Goal: Task Accomplishment & Management: Use online tool/utility

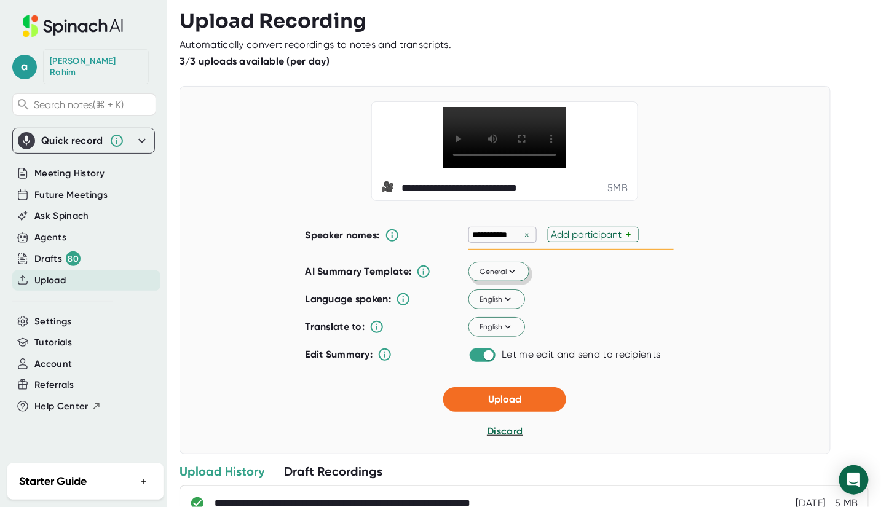
click at [485, 277] on span "General" at bounding box center [499, 271] width 38 height 11
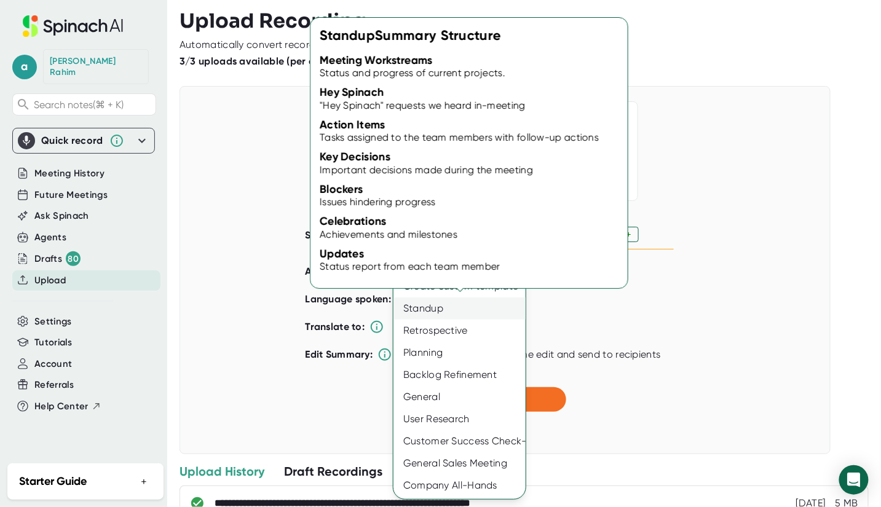
click at [431, 316] on div "Standup" at bounding box center [459, 308] width 132 height 22
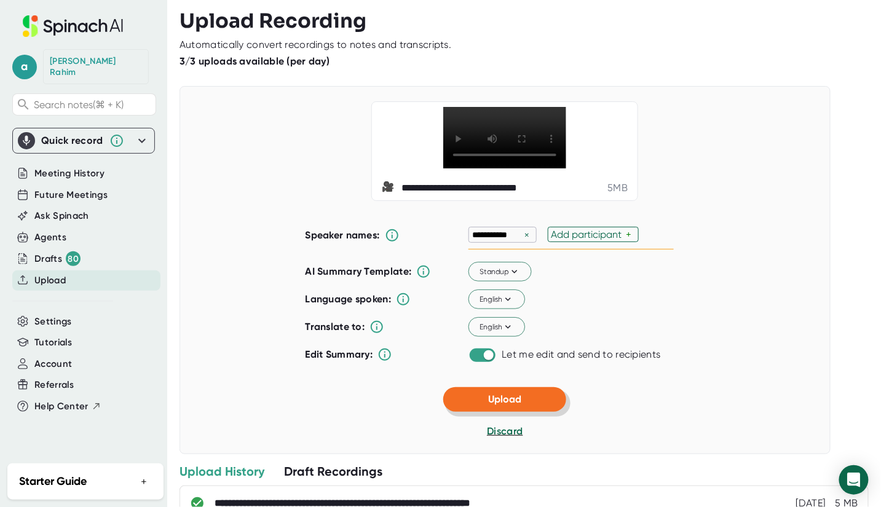
click at [549, 412] on button "Upload" at bounding box center [504, 399] width 123 height 25
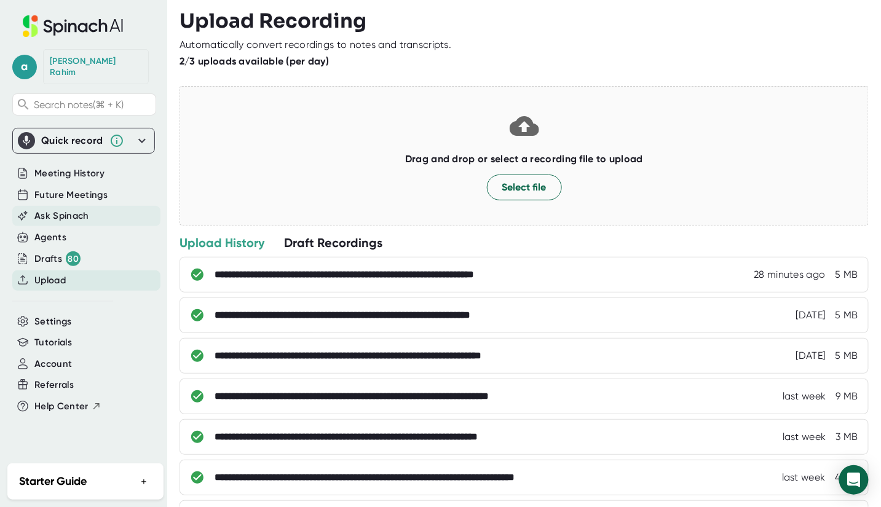
click at [57, 209] on span "Ask Spinach" at bounding box center [61, 216] width 55 height 14
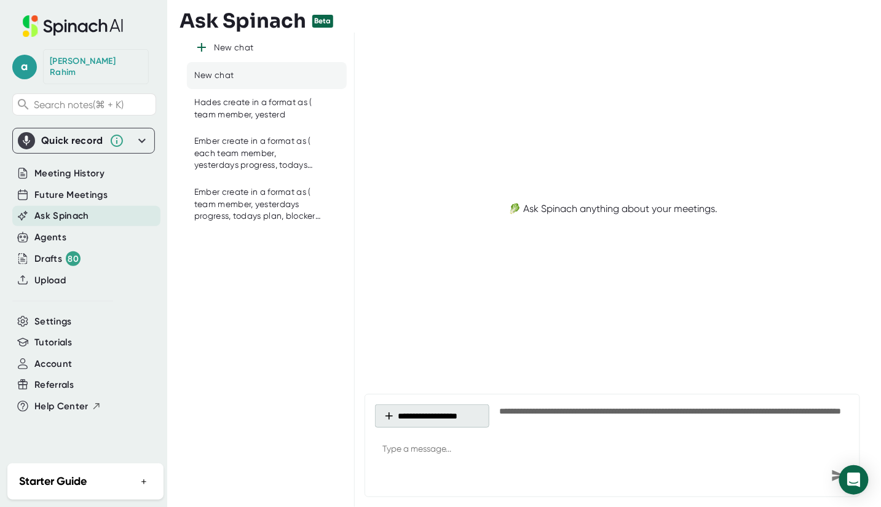
click at [419, 407] on button "**********" at bounding box center [432, 415] width 114 height 23
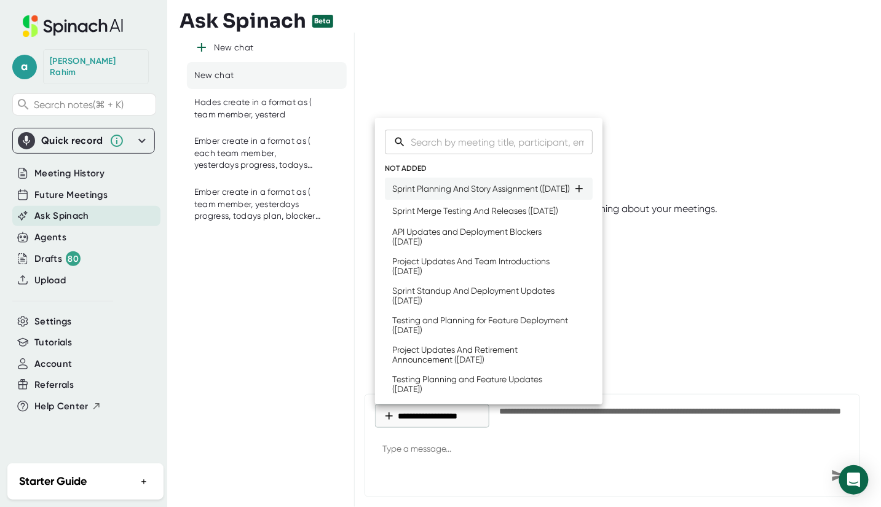
click at [409, 194] on div "Sprint Planning And Story Assignment ([DATE])" at bounding box center [481, 189] width 178 height 10
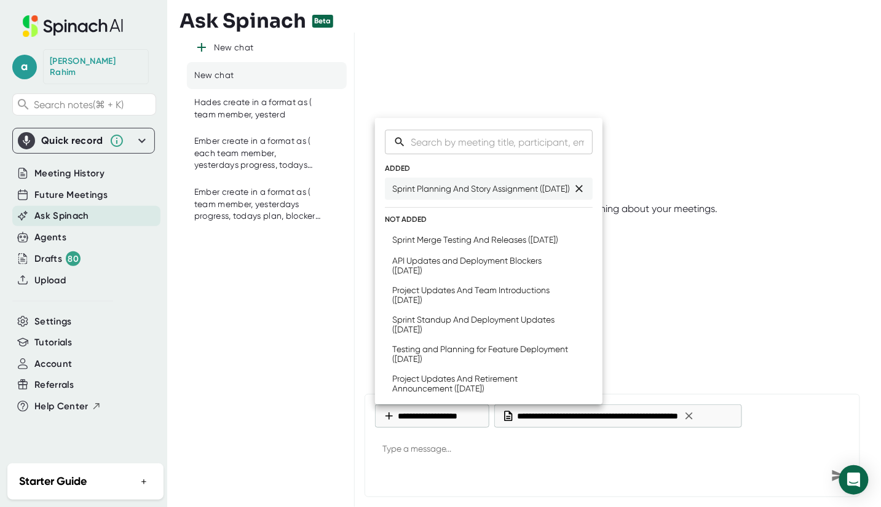
click at [575, 190] on icon at bounding box center [578, 188] width 7 height 7
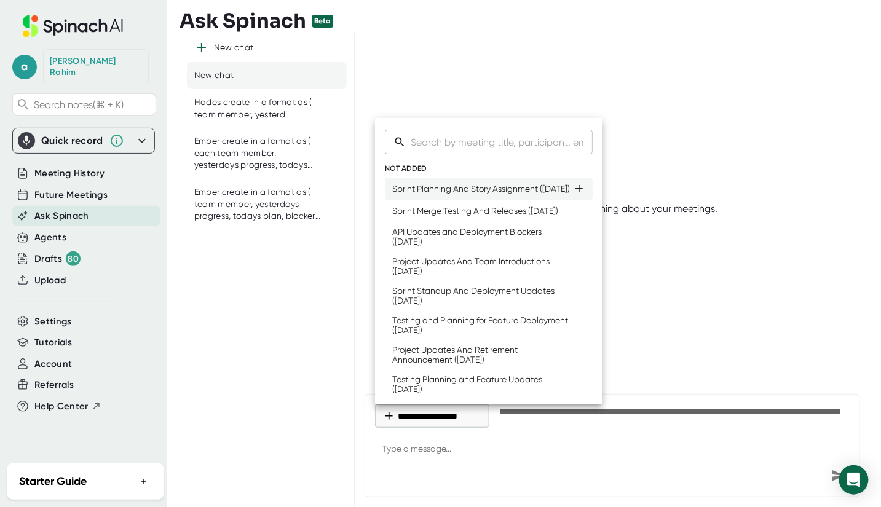
click at [435, 194] on div "Sprint Planning And Story Assignment ([DATE])" at bounding box center [481, 189] width 178 height 10
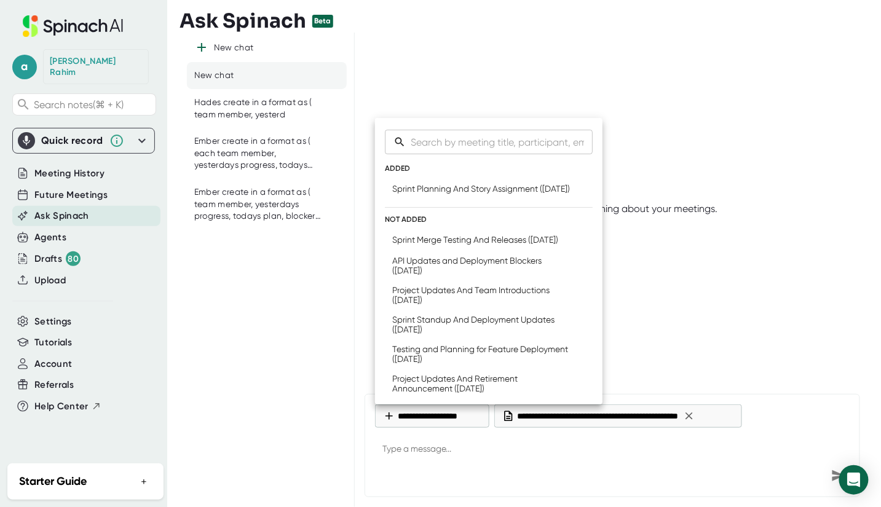
drag, startPoint x: 533, startPoint y: 468, endPoint x: 530, endPoint y: 456, distance: 12.1
click at [533, 468] on div at bounding box center [440, 253] width 881 height 507
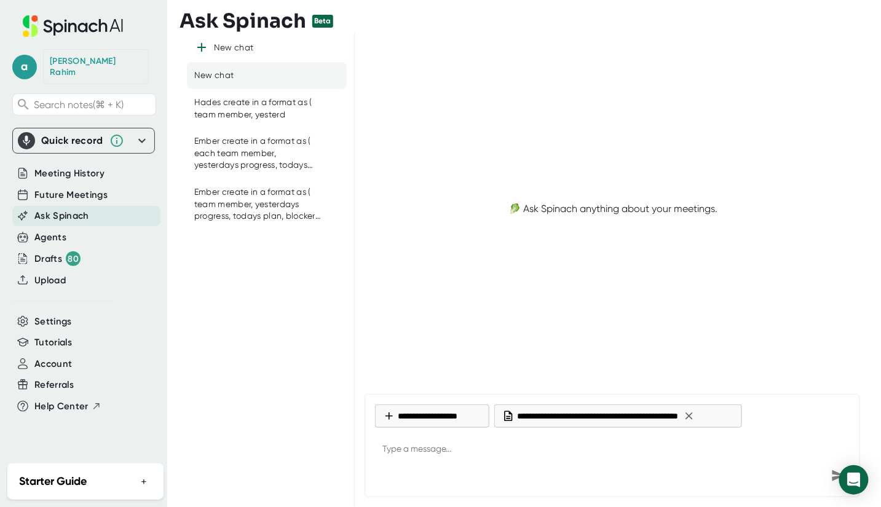
click at [242, 301] on div "New chat New chat Hades create in a format as ( team member, yesterd Ember crea…" at bounding box center [266, 270] width 175 height 474
click at [695, 412] on icon at bounding box center [689, 416] width 12 height 12
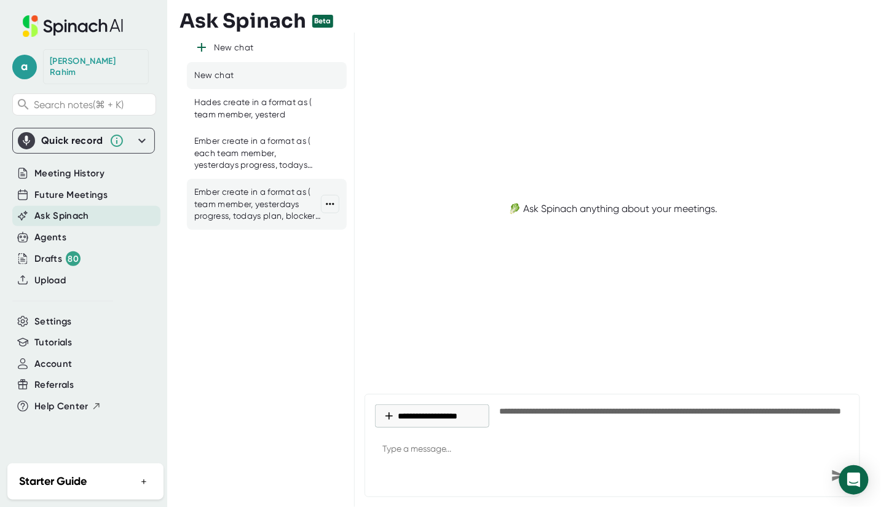
click at [263, 193] on div "Ember create in a format as ( team member, yesterdays progress, todays plan, bl…" at bounding box center [257, 204] width 127 height 36
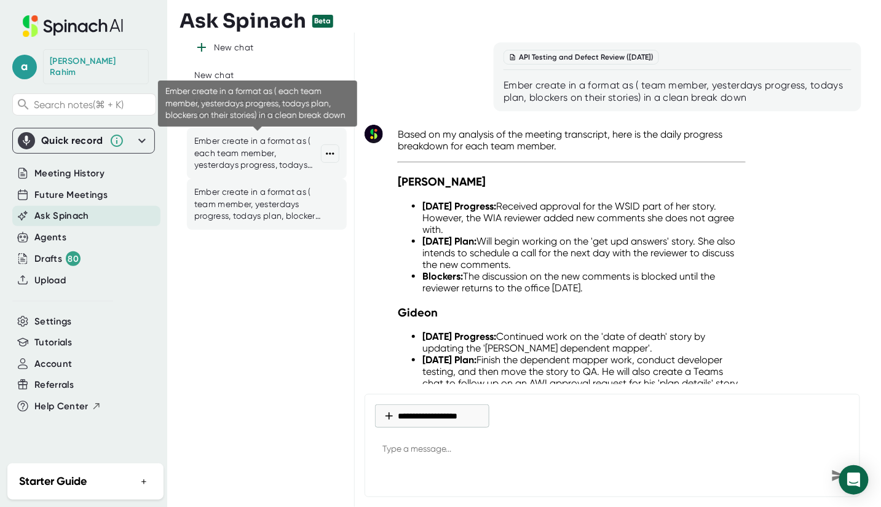
click at [248, 164] on div "Ember create in a format as ( each team member, yesterdays progress, todays pla…" at bounding box center [257, 153] width 127 height 36
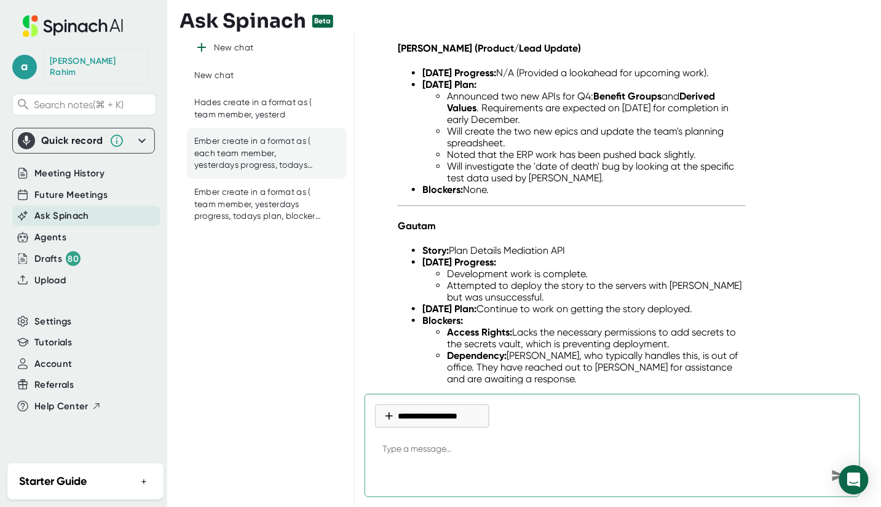
scroll to position [28, 0]
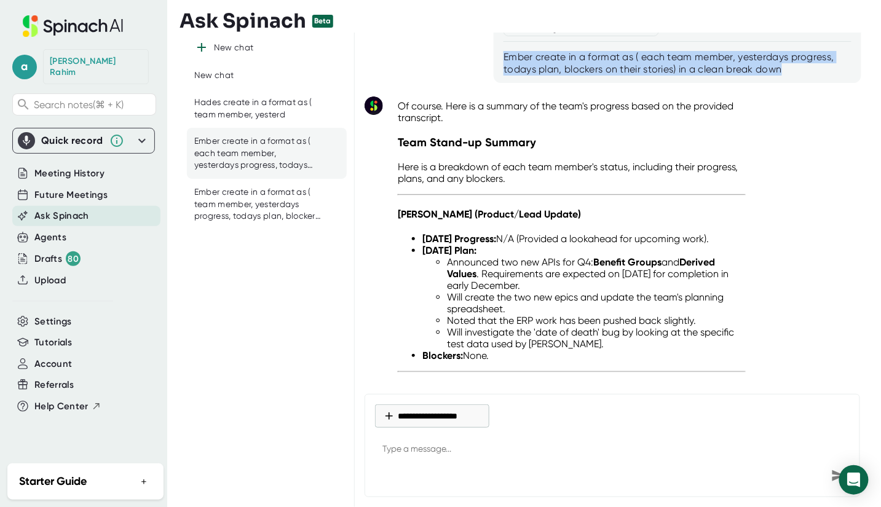
drag, startPoint x: 501, startPoint y: 52, endPoint x: 787, endPoint y: 83, distance: 287.4
click at [787, 83] on div "API Testing and Defect Review ([DATE]) Ember create in a format as ( each team …" at bounding box center [613, 208] width 516 height 351
copy div "Ember create in a format as ( each team member, yesterdays progress, todays pla…"
type textarea "x"
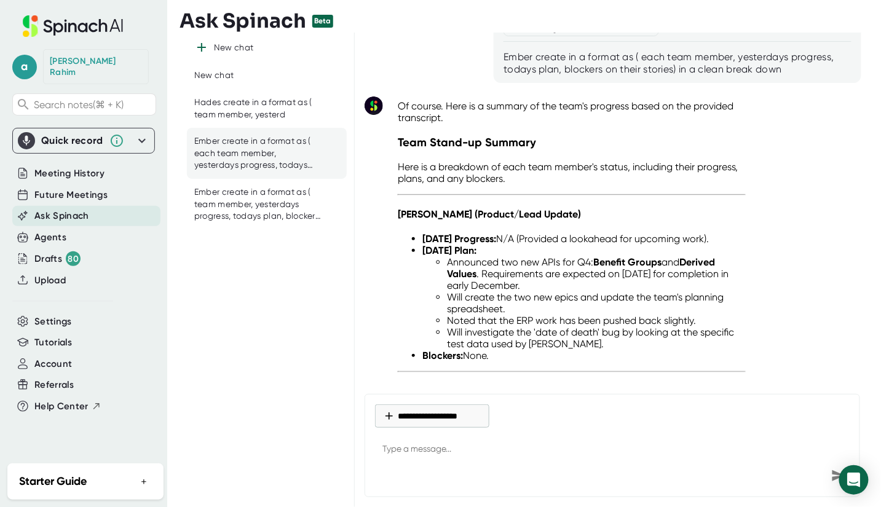
click at [406, 452] on textarea at bounding box center [612, 449] width 474 height 29
paste textarea "Ember create in a format as ( each team member, yesterdays progress, todays pla…"
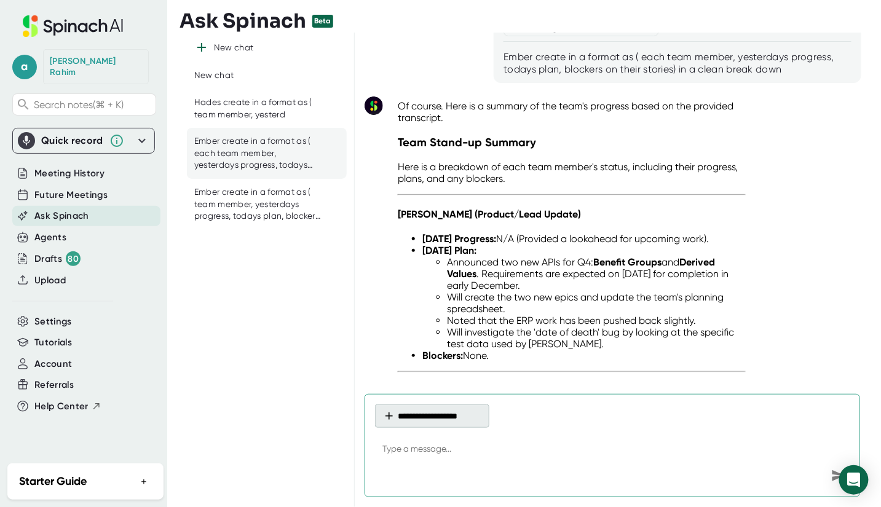
type textarea "Ember create in a format as ( each team member, yesterdays progress, todays pla…"
type textarea "x"
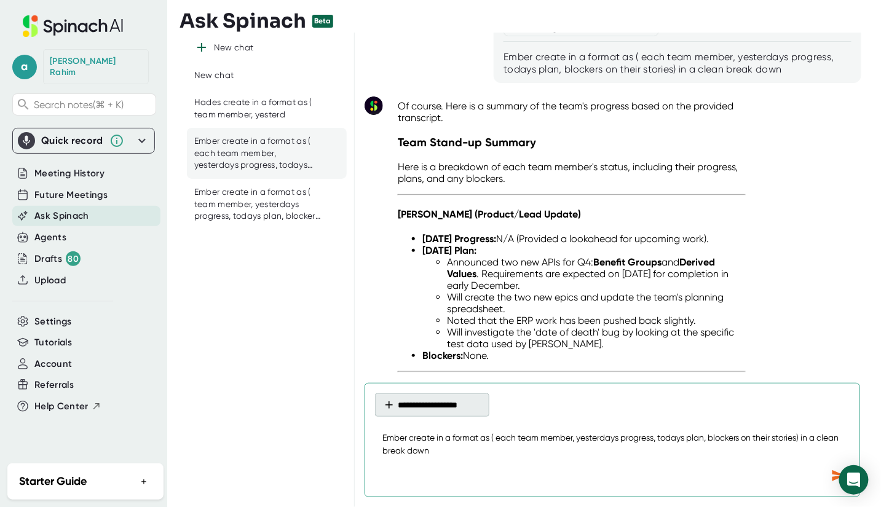
type textarea "Ember create in a format as ( each team member, yesterdays progress, todays pla…"
click at [395, 411] on button "**********" at bounding box center [432, 404] width 114 height 23
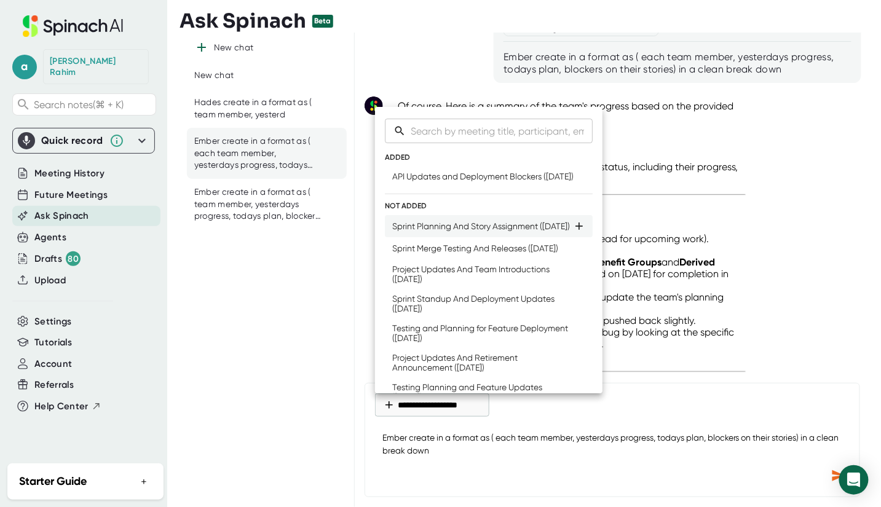
click at [439, 231] on div "Sprint Planning And Story Assignment ([DATE])" at bounding box center [481, 226] width 178 height 10
type textarea "x"
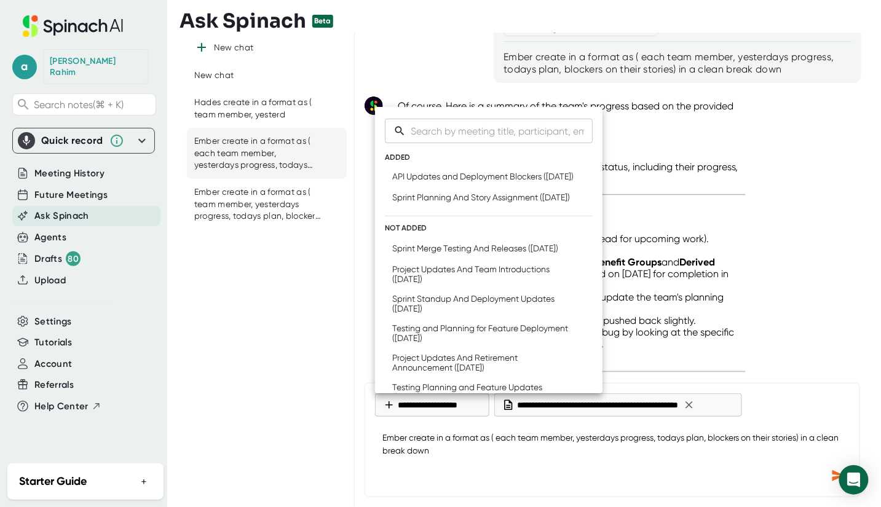
click at [834, 477] on div at bounding box center [440, 253] width 881 height 507
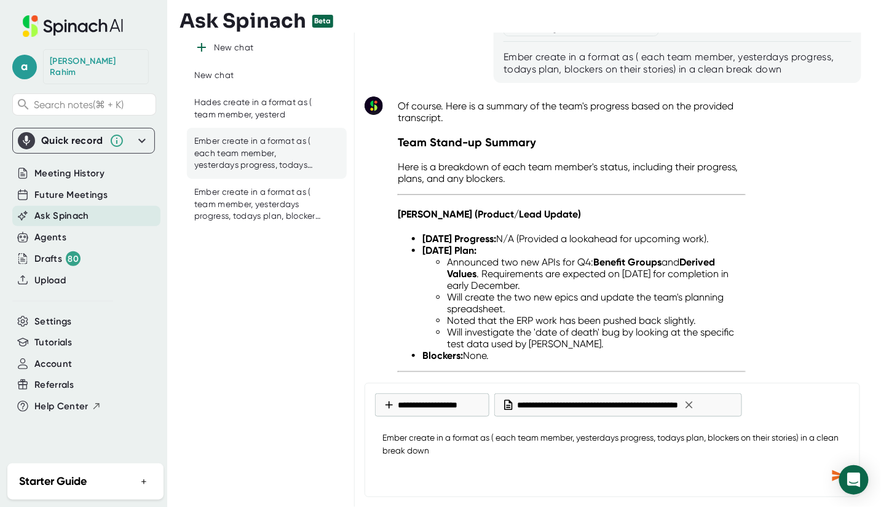
click at [828, 477] on div "Send message" at bounding box center [838, 476] width 22 height 22
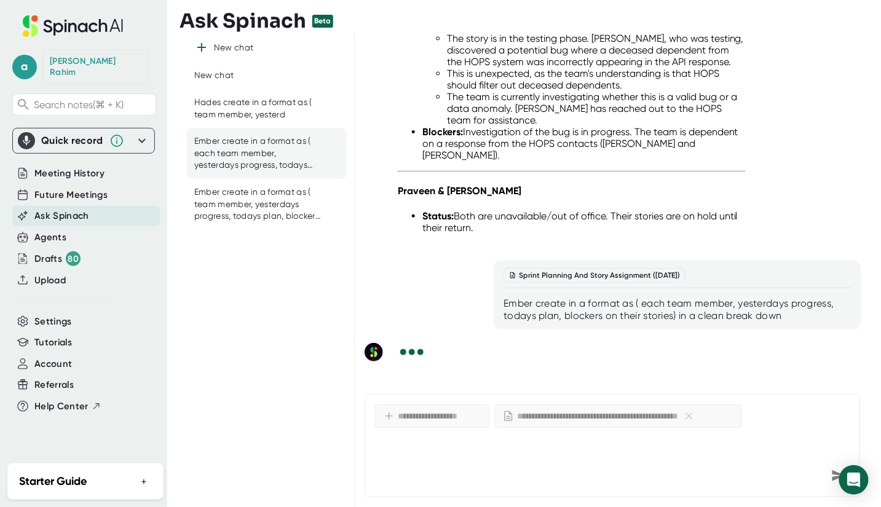
scroll to position [1405, 0]
click at [270, 206] on div "Ember create in a format as ( team member, yesterdays progress, todays plan, bl…" at bounding box center [257, 204] width 127 height 36
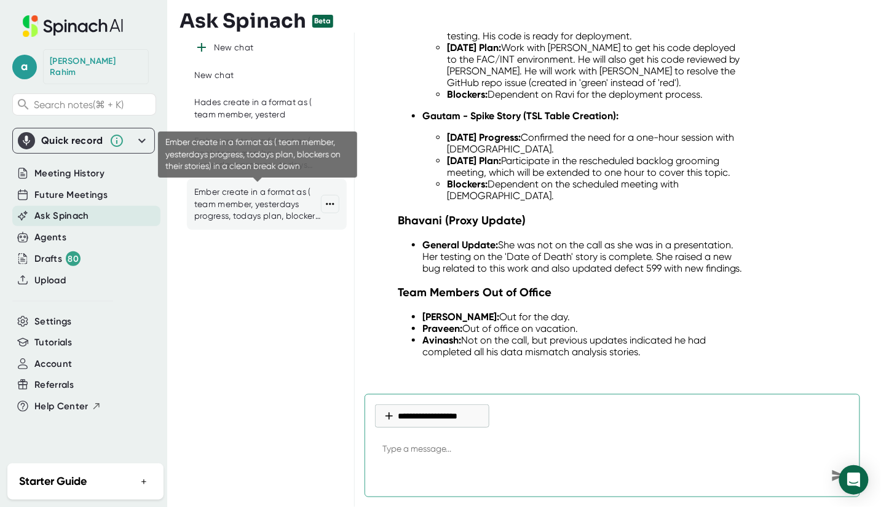
scroll to position [4970, 0]
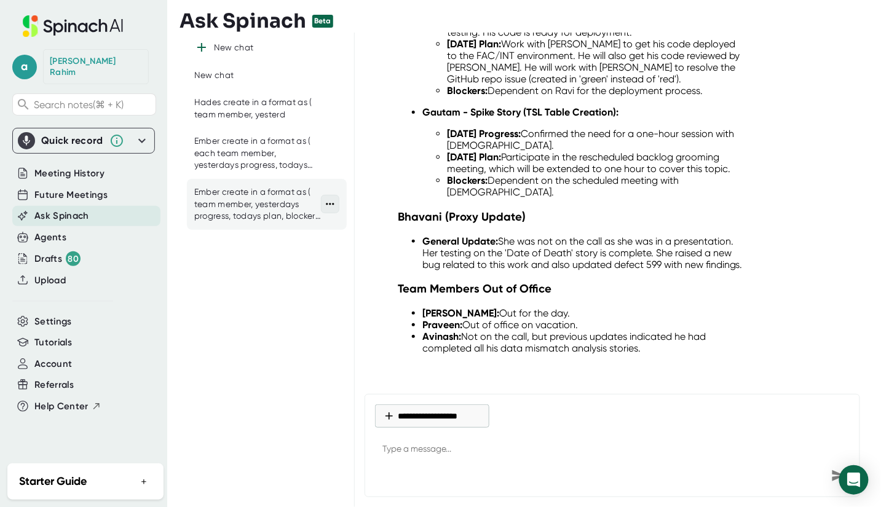
click at [336, 205] on icon at bounding box center [330, 204] width 12 height 12
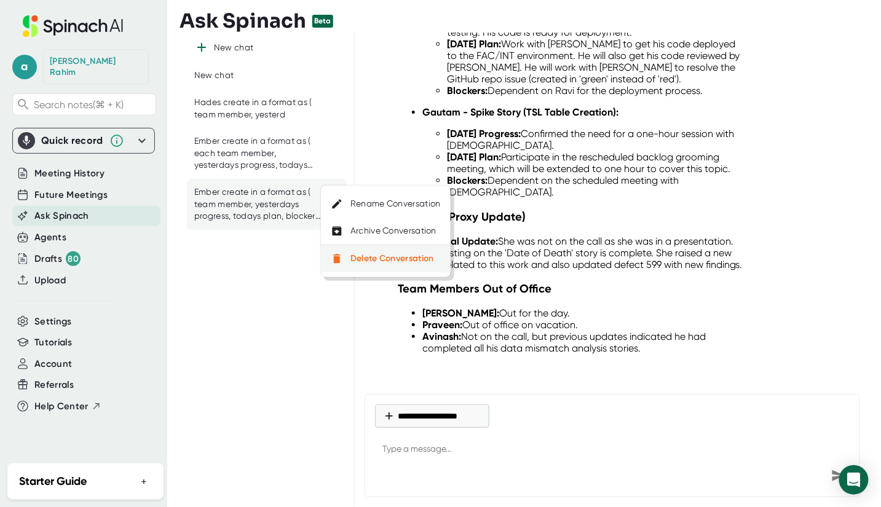
click at [350, 259] on div "Delete Conversation" at bounding box center [392, 258] width 84 height 11
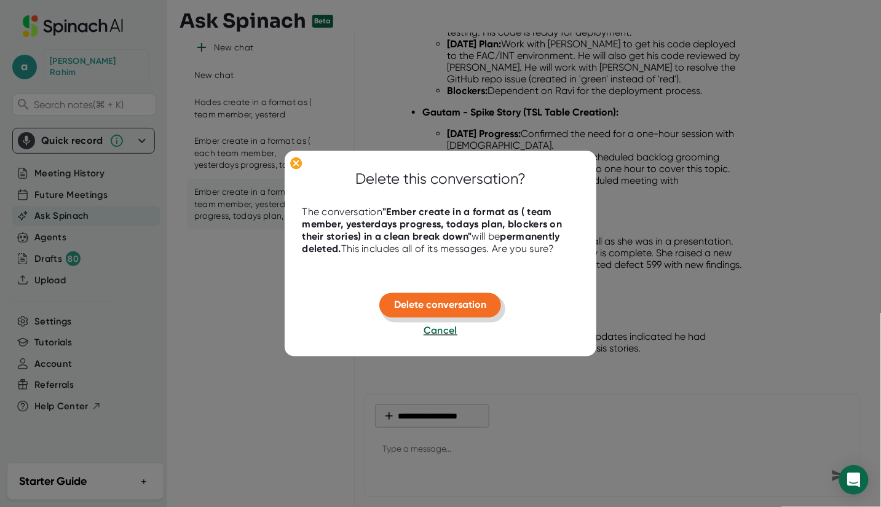
click at [464, 306] on span "Delete conversation" at bounding box center [440, 305] width 92 height 12
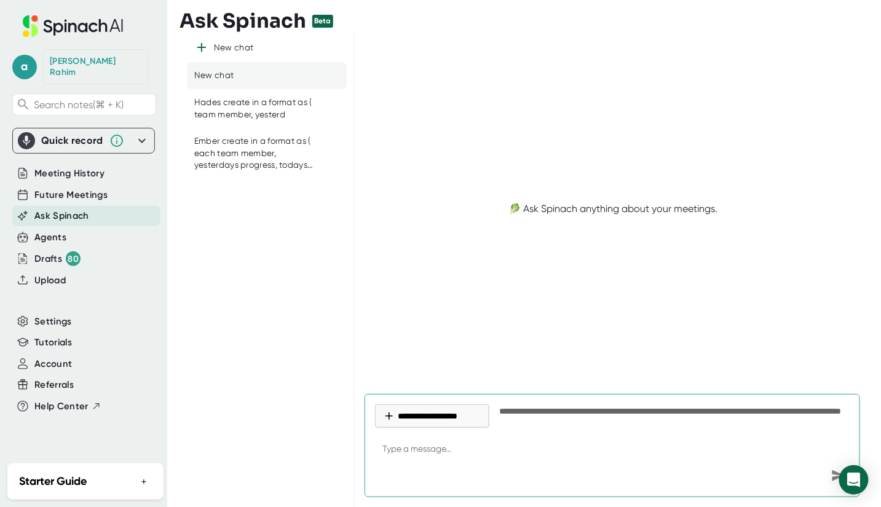
scroll to position [0, 0]
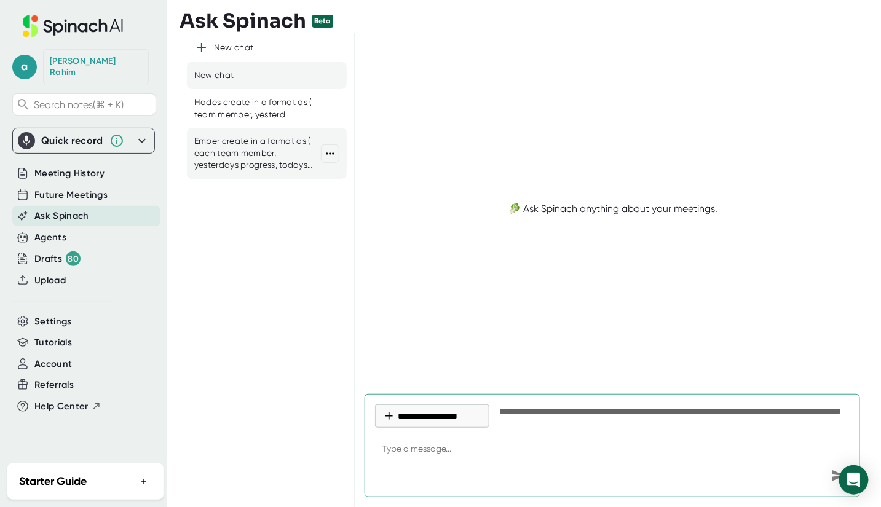
click at [236, 151] on div "Ember create in a format as ( each team member, yesterdays progress, todays pla…" at bounding box center [257, 153] width 127 height 36
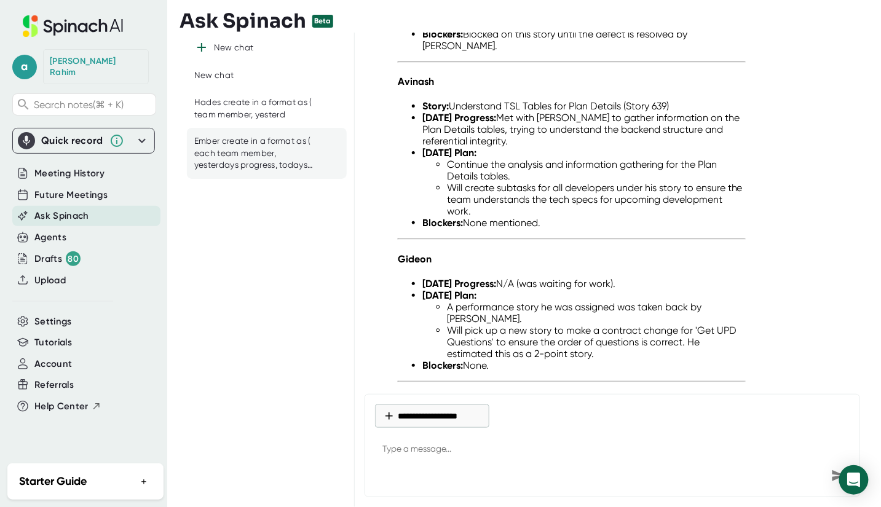
scroll to position [2748, 0]
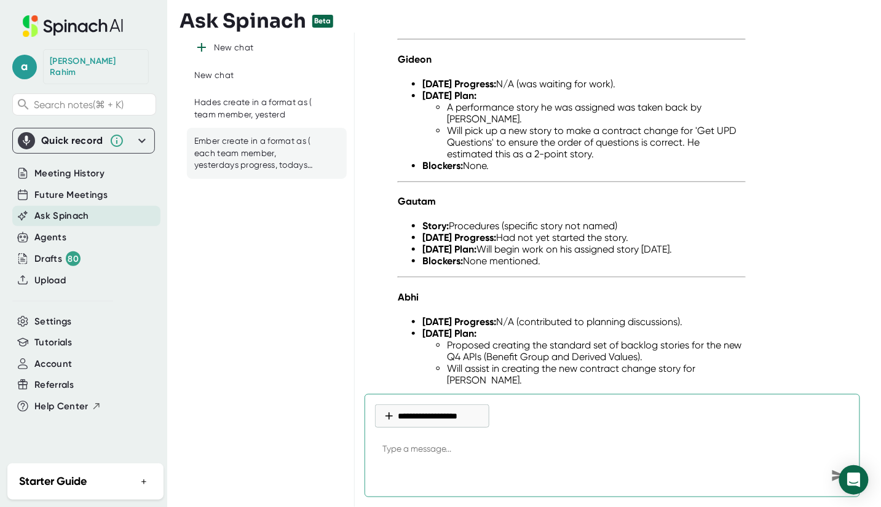
type textarea "x"
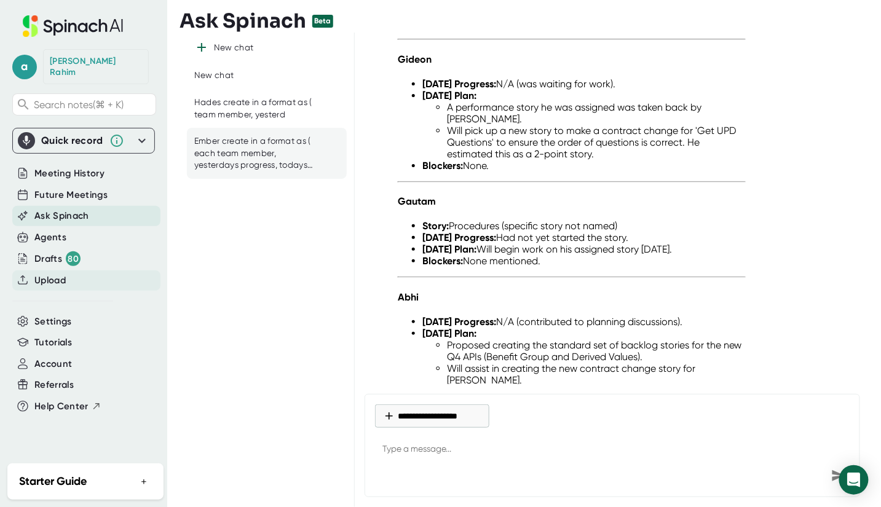
click at [45, 273] on span "Upload" at bounding box center [49, 280] width 31 height 14
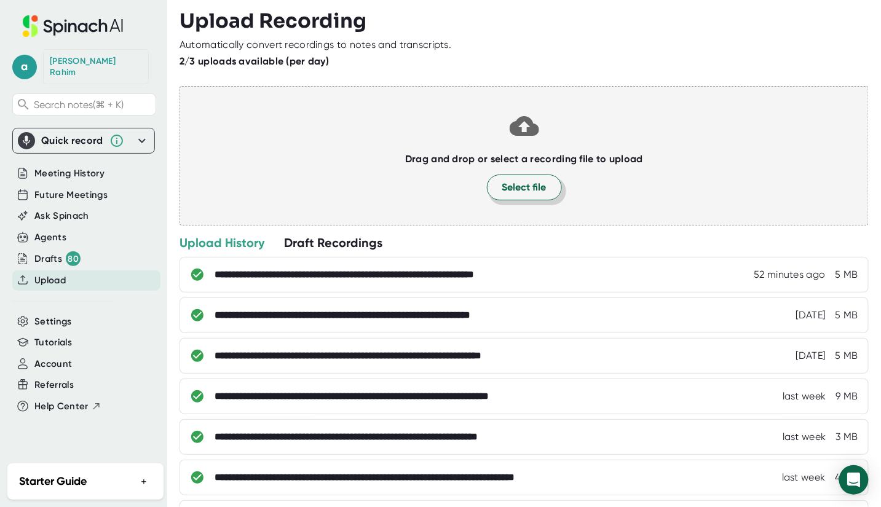
click at [524, 181] on span "Select file" at bounding box center [524, 187] width 44 height 15
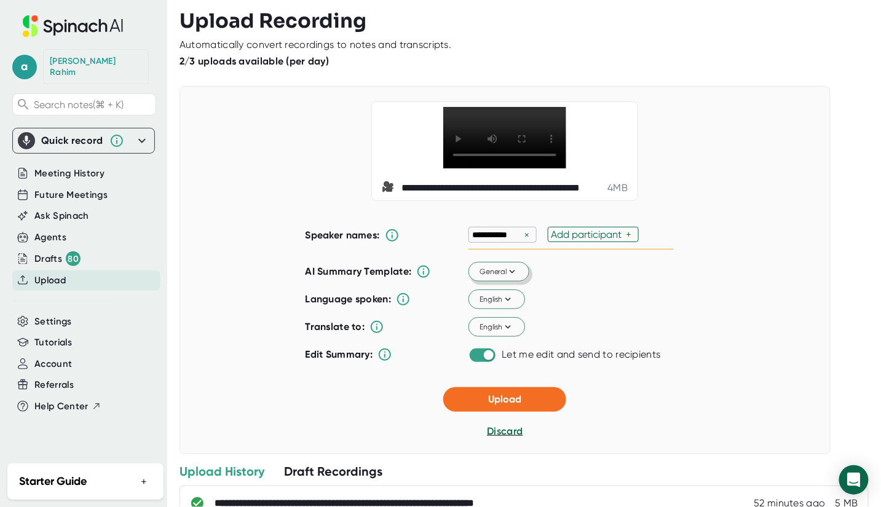
click at [494, 277] on span "General" at bounding box center [499, 271] width 38 height 11
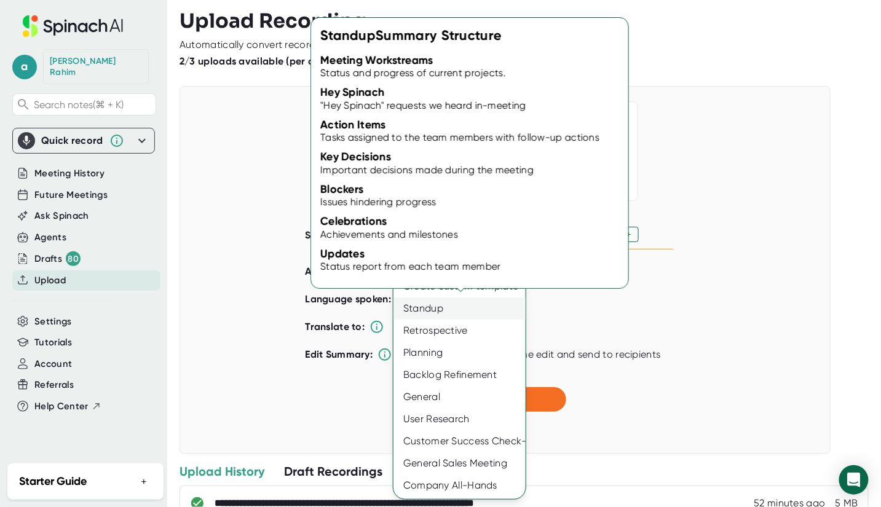
click at [451, 315] on div "Standup" at bounding box center [459, 308] width 132 height 22
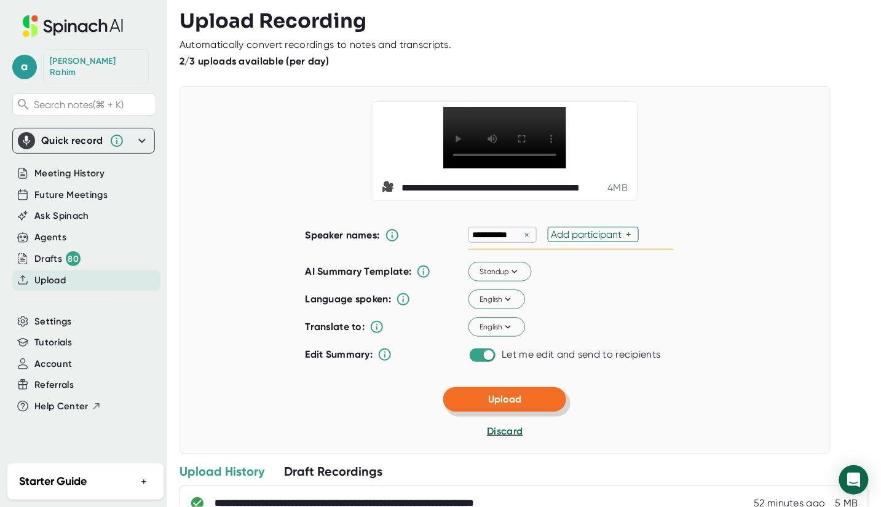
click at [519, 412] on button "Upload" at bounding box center [504, 399] width 123 height 25
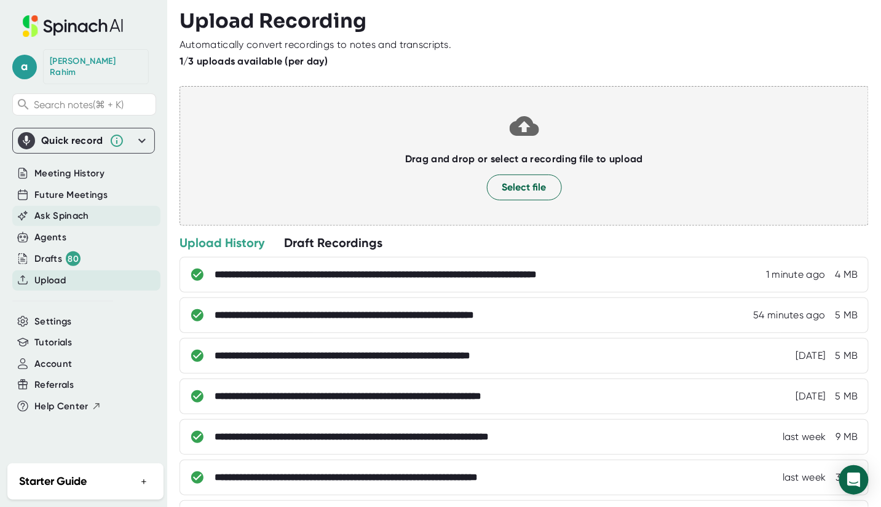
click at [56, 209] on span "Ask Spinach" at bounding box center [61, 216] width 55 height 14
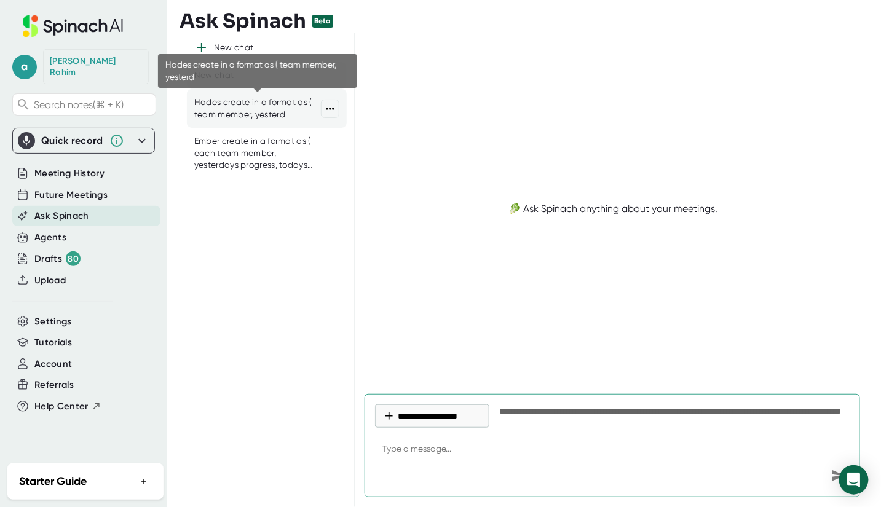
click at [223, 111] on div "Hades create in a format as ( team member, yesterd" at bounding box center [257, 108] width 127 height 24
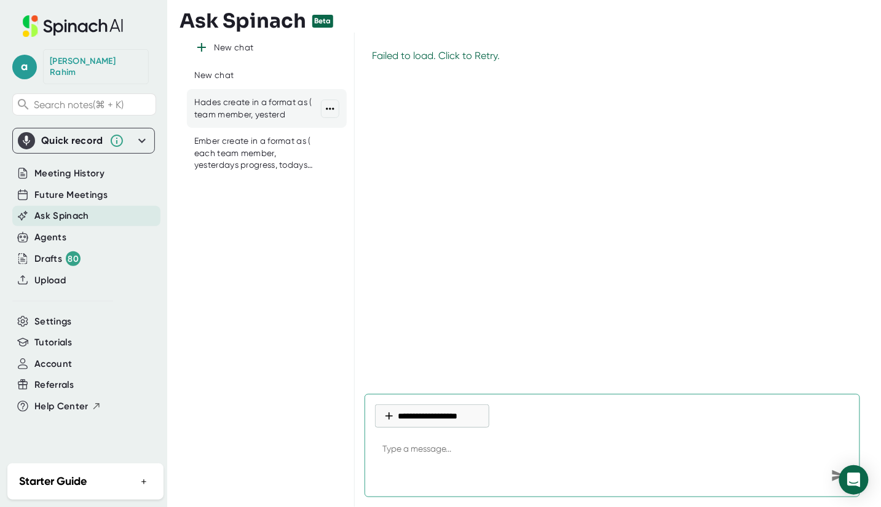
click at [253, 104] on div "Hades create in a format as ( team member, yesterd" at bounding box center [257, 108] width 127 height 24
click at [458, 58] on div "Failed to load. Click to Retry." at bounding box center [612, 55] width 496 height 26
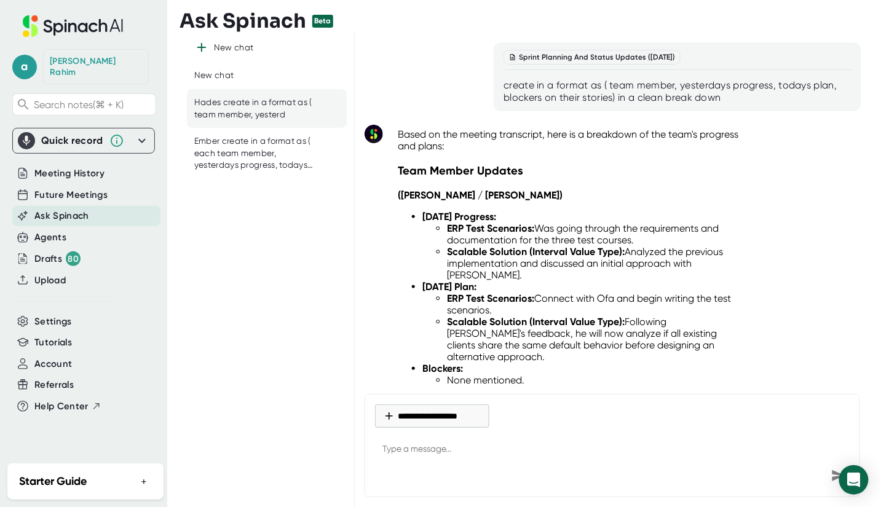
click at [504, 87] on div "create in a format as ( team member, yesterdays progress, todays plan, blockers…" at bounding box center [677, 91] width 348 height 25
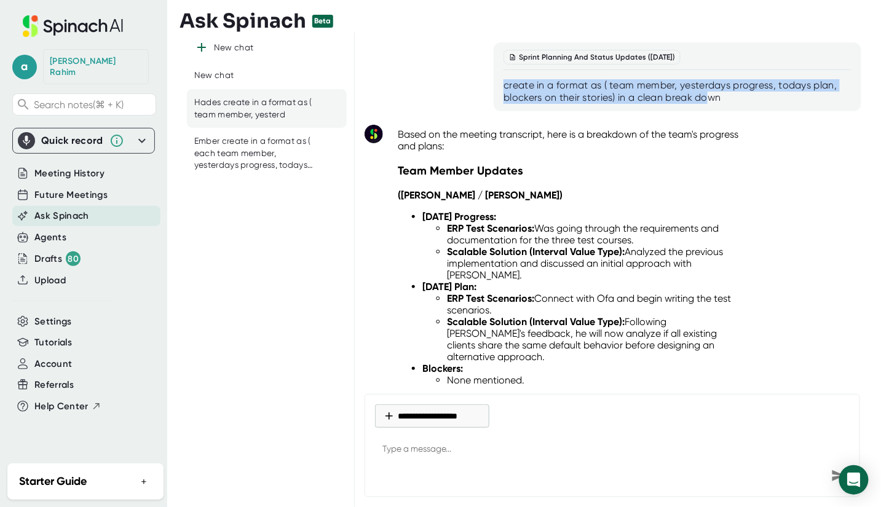
drag, startPoint x: 502, startPoint y: 87, endPoint x: 705, endPoint y: 104, distance: 204.1
click at [705, 104] on div "create in a format as ( team member, yesterdays progress, todays plan, blockers…" at bounding box center [677, 91] width 348 height 25
drag, startPoint x: 714, startPoint y: 100, endPoint x: 517, endPoint y: 84, distance: 197.3
click at [487, 83] on div "Sprint Planning And Status Updates ([DATE]) create in a format as ( team member…" at bounding box center [612, 76] width 496 height 69
copy div "create in a format as ( team member, yesterdays progress, todays plan, blockers…"
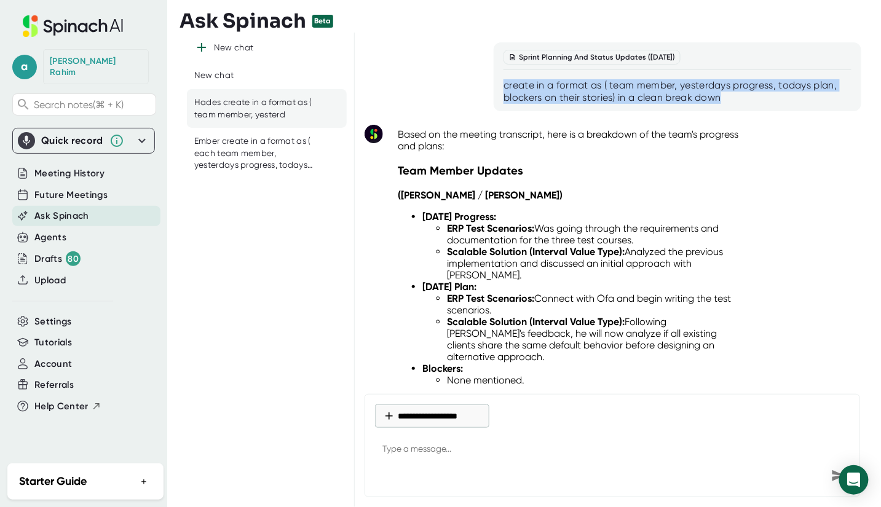
type textarea "x"
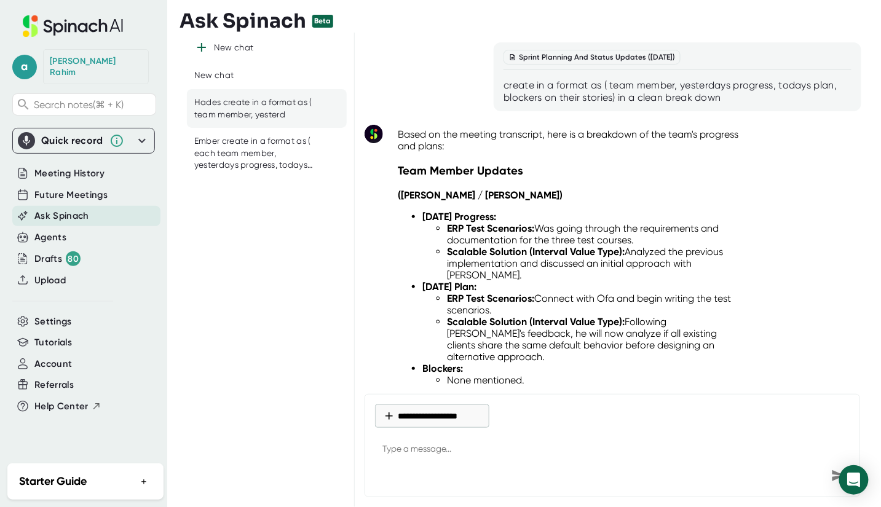
click at [407, 449] on textarea at bounding box center [612, 449] width 474 height 29
paste textarea "create in a format as ( team member, yesterdays progress, todays plan, blockers…"
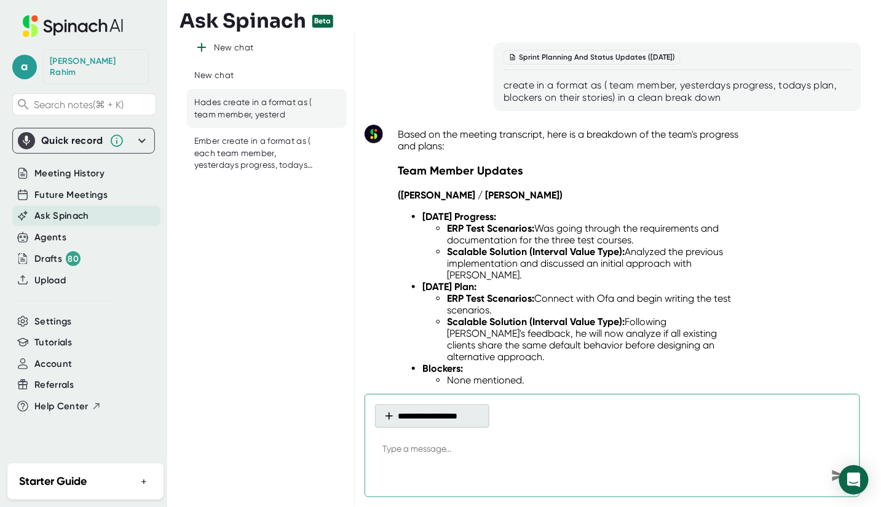
type textarea "create in a format as ( team member, yesterdays progress, todays plan, blockers…"
type textarea "x"
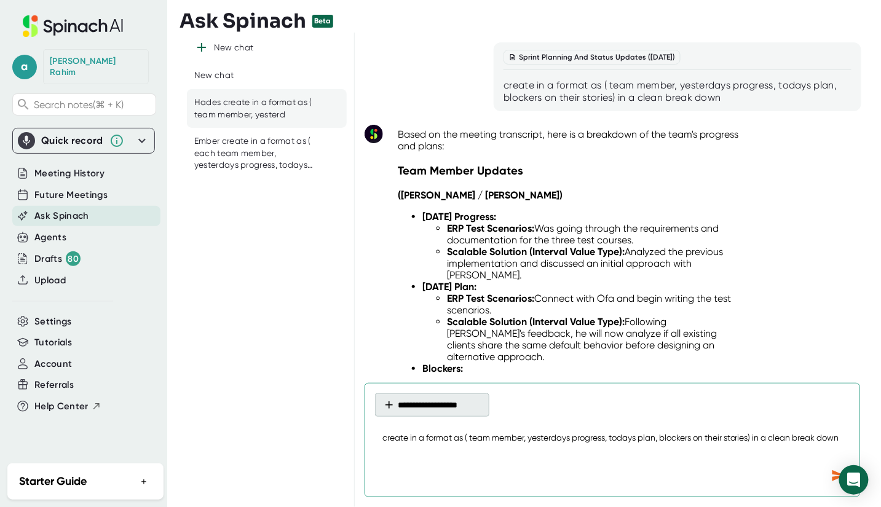
type textarea "create in a format as ( team member, yesterdays progress, todays plan, blockers…"
click at [411, 411] on button "**********" at bounding box center [432, 404] width 114 height 23
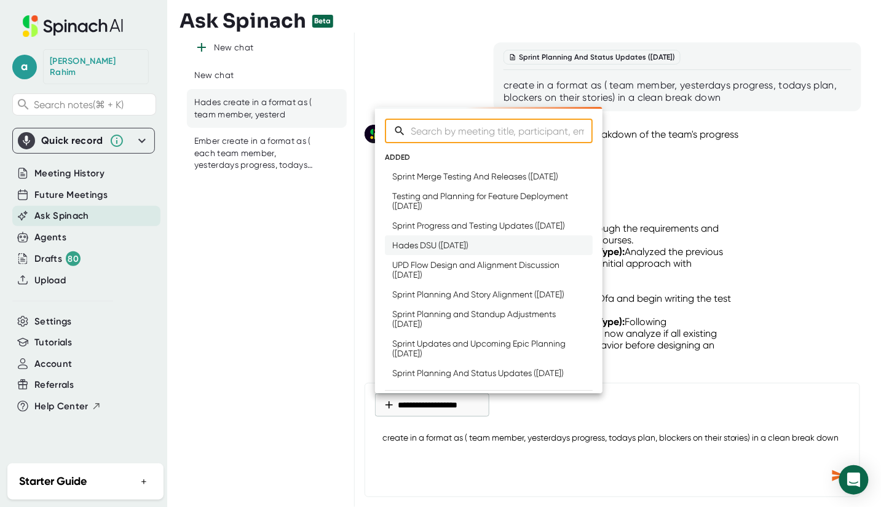
type textarea "x"
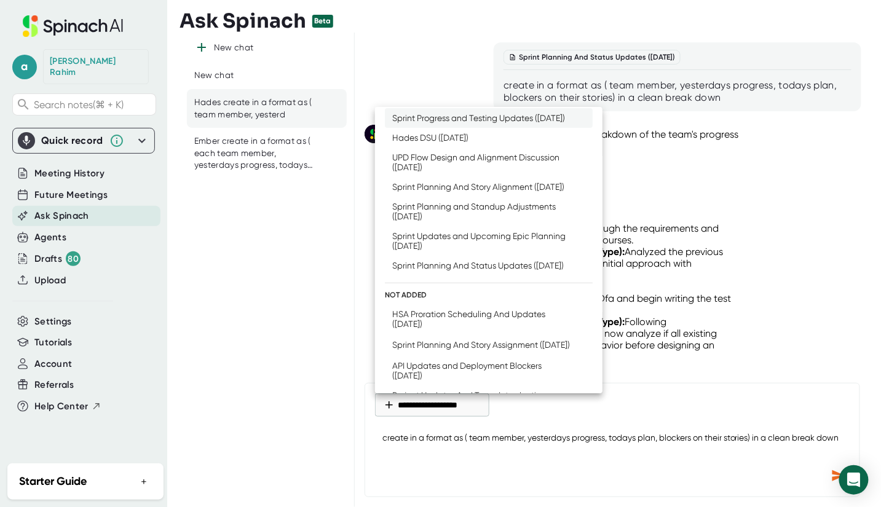
scroll to position [188, 0]
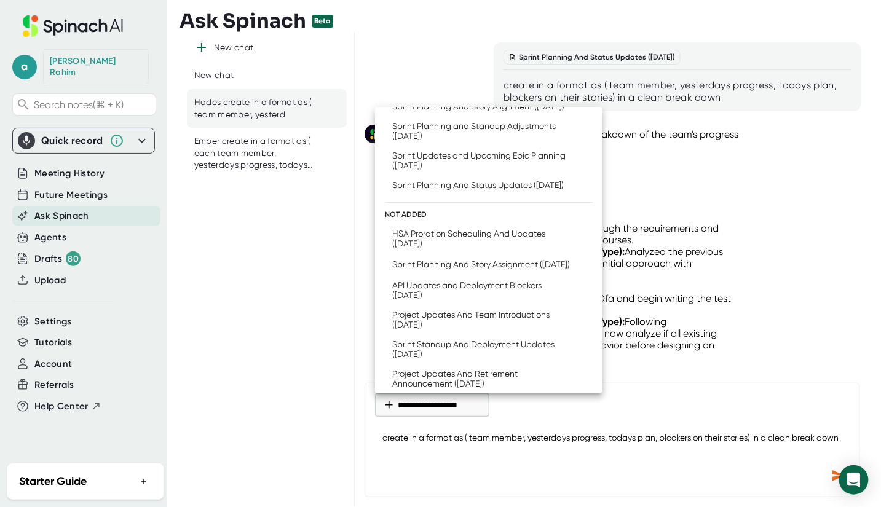
click at [192, 248] on div at bounding box center [440, 253] width 881 height 507
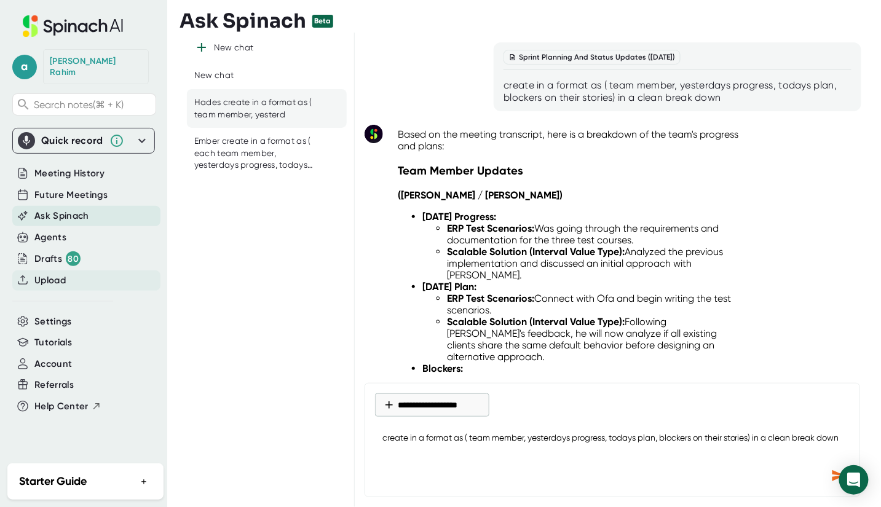
click at [55, 273] on span "Upload" at bounding box center [49, 280] width 31 height 14
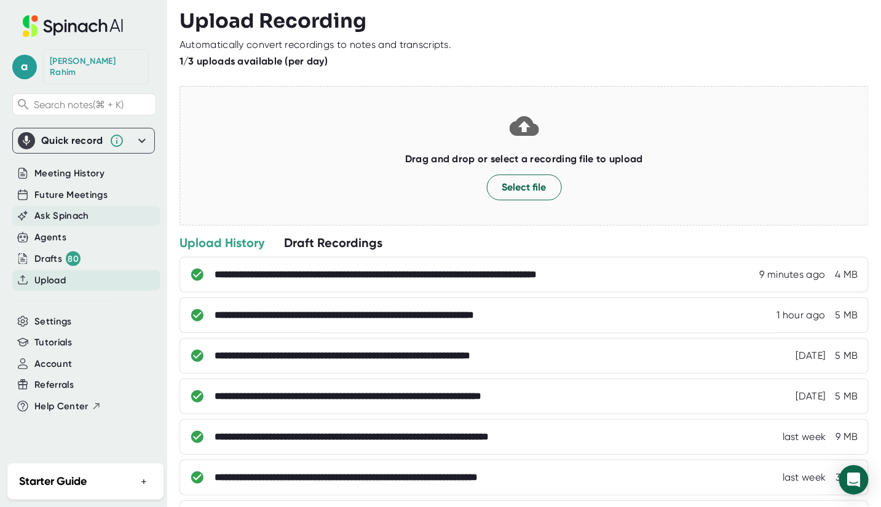
click at [52, 209] on span "Ask Spinach" at bounding box center [61, 216] width 55 height 14
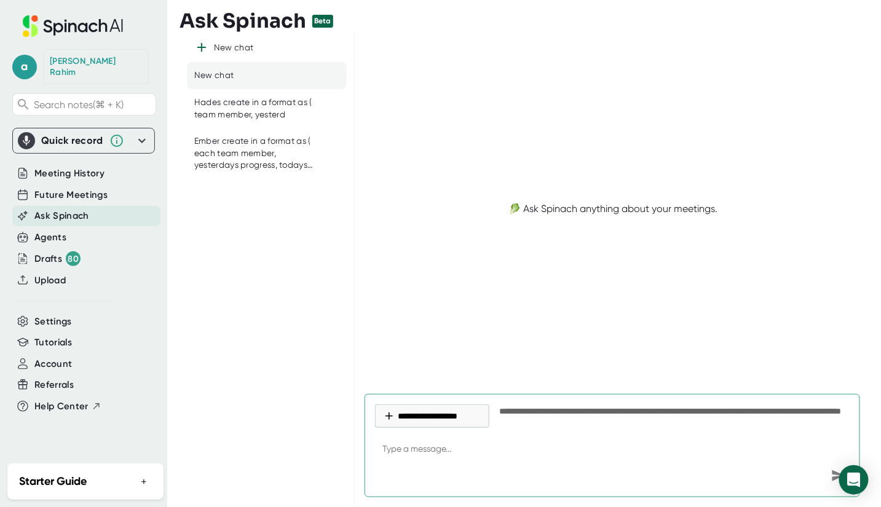
type textarea "create in a format as ( team member, yesterdays progress, todays plan, blockers…"
type textarea "x"
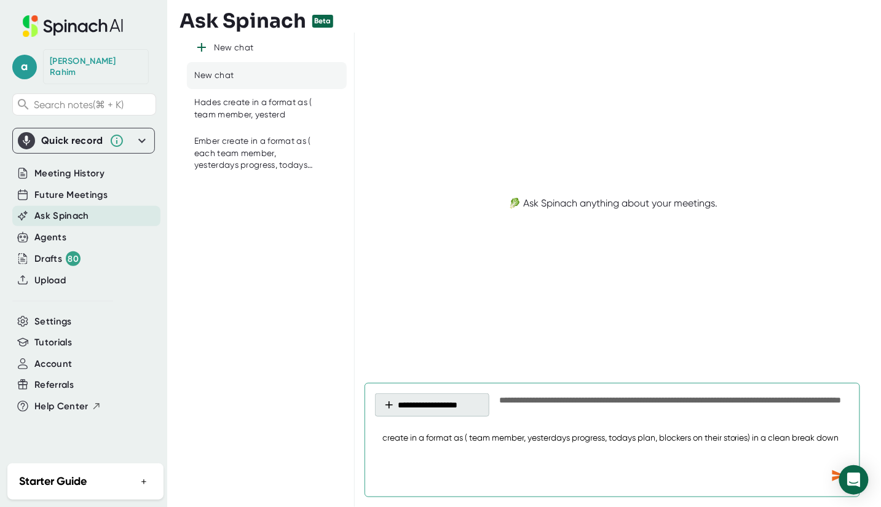
type textarea "create in a format as ( team member, yesterdays progress, todays plan, blockers…"
click at [423, 408] on button "**********" at bounding box center [432, 404] width 114 height 23
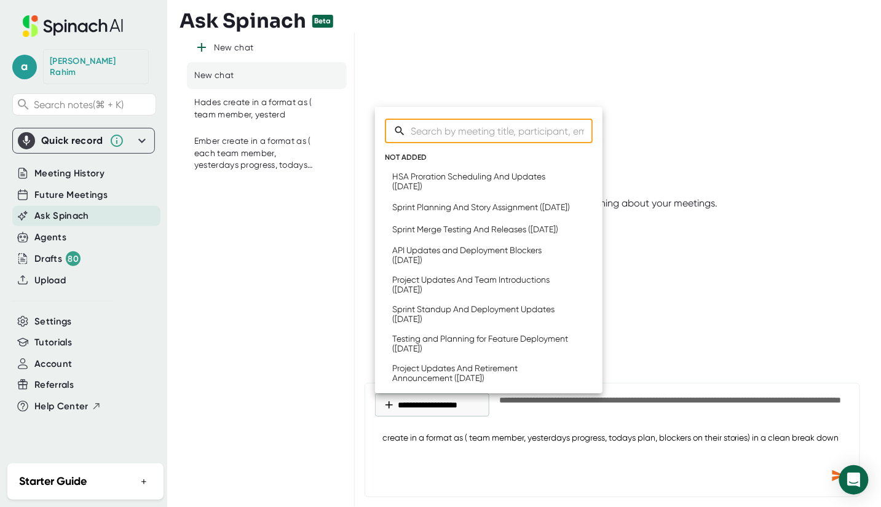
click at [283, 292] on div at bounding box center [440, 253] width 881 height 507
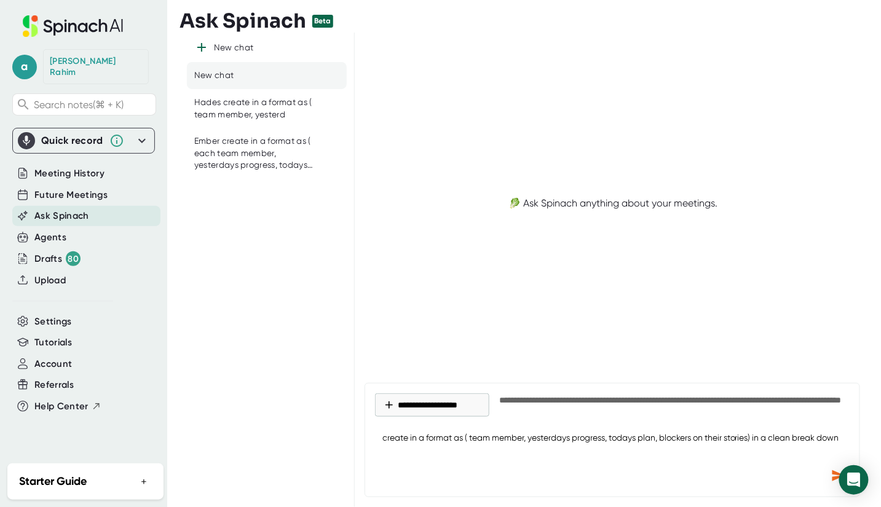
click at [257, 106] on div "Hades create in a format as ( team member, yesterd" at bounding box center [257, 108] width 127 height 24
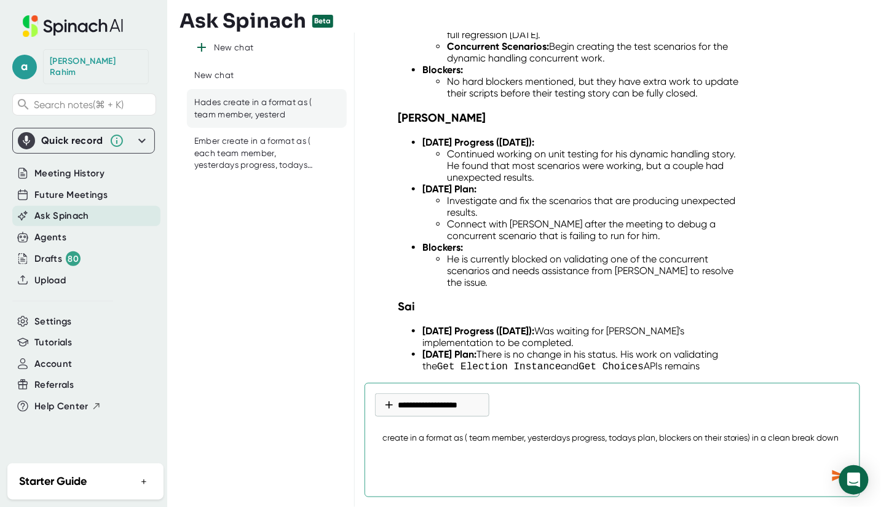
scroll to position [8780, 0]
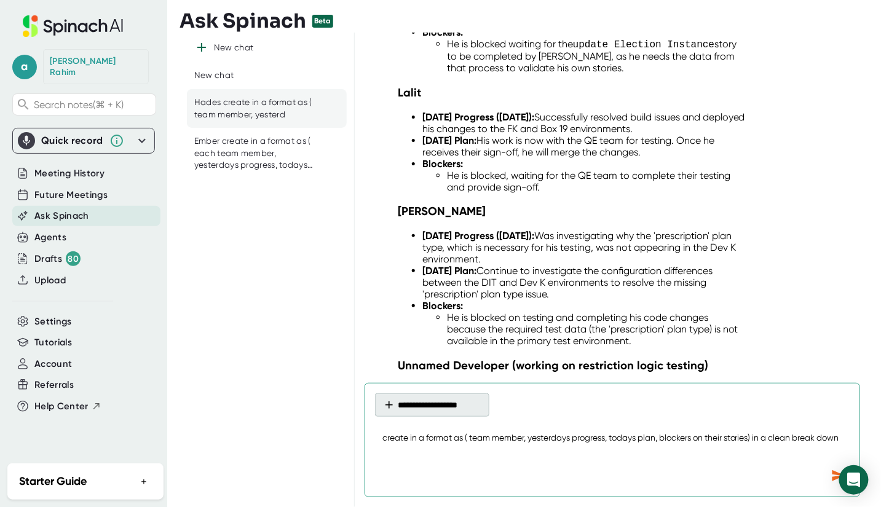
click at [442, 406] on button "**********" at bounding box center [432, 404] width 114 height 23
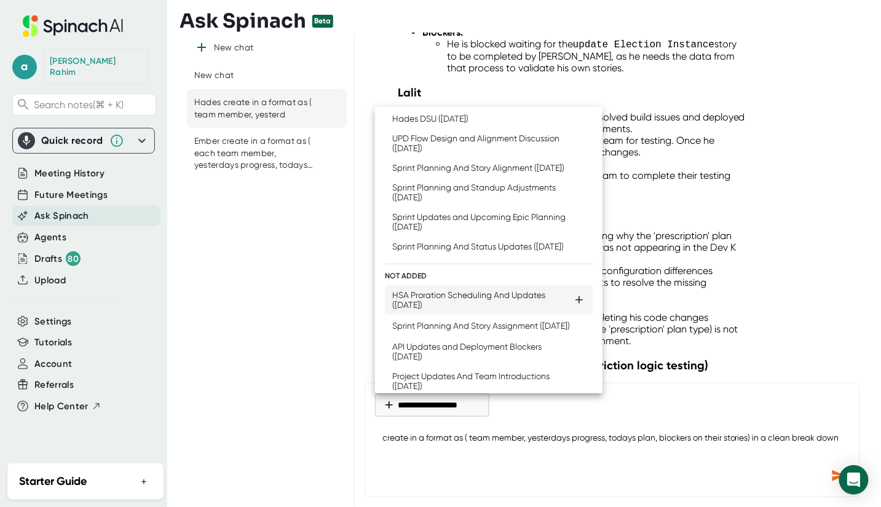
scroll to position [209, 0]
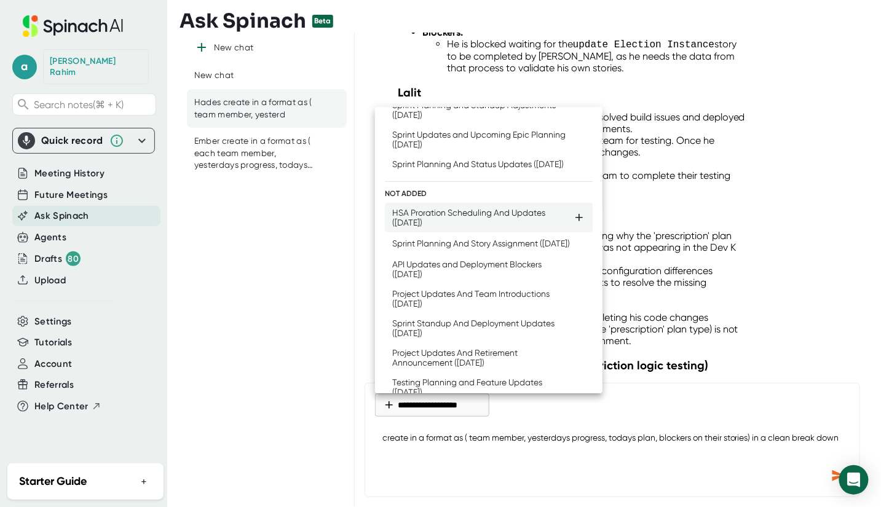
click at [434, 227] on div "HSA Proration Scheduling And Updates ([DATE])" at bounding box center [482, 218] width 181 height 20
type textarea "x"
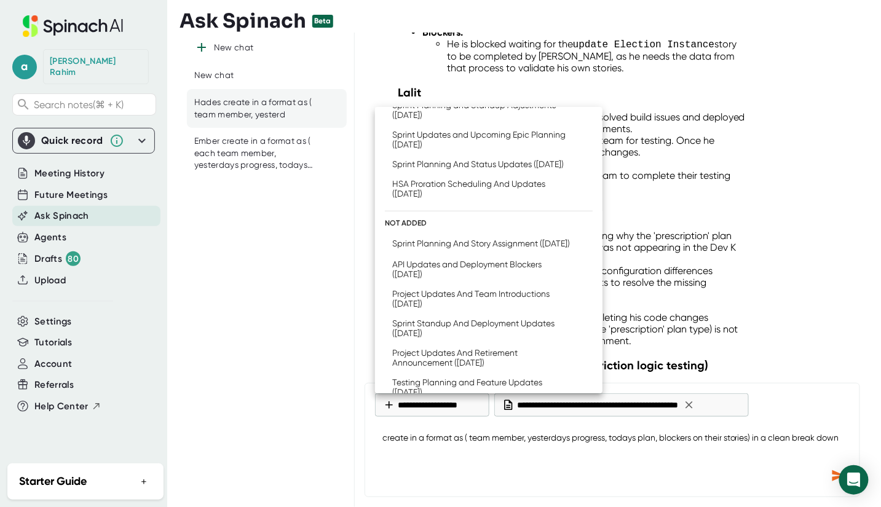
click at [832, 477] on div at bounding box center [440, 253] width 881 height 507
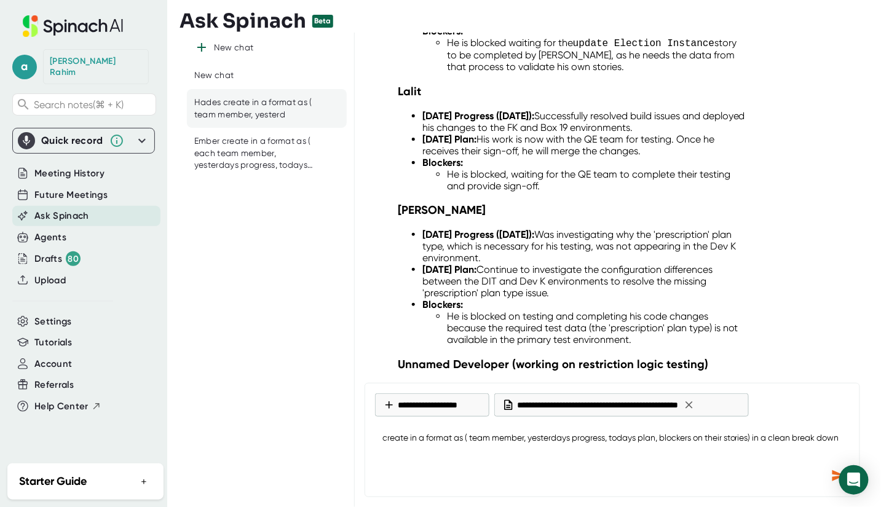
scroll to position [8781, 0]
click at [830, 473] on div "Send message" at bounding box center [838, 476] width 22 height 22
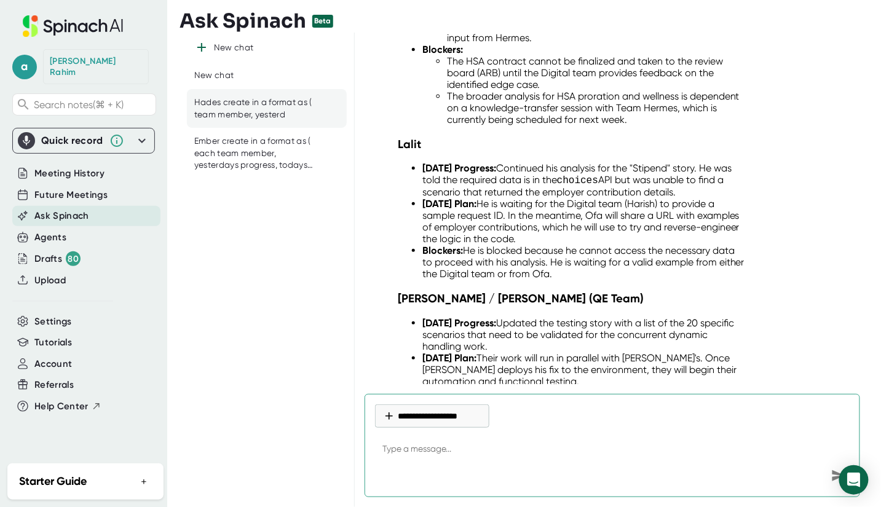
scroll to position [9786, 0]
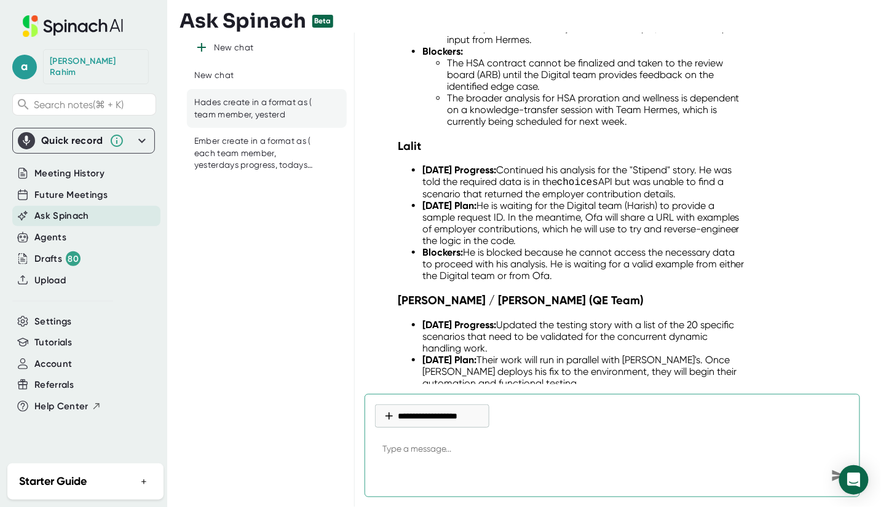
type textarea "x"
